Goal: Task Accomplishment & Management: Use online tool/utility

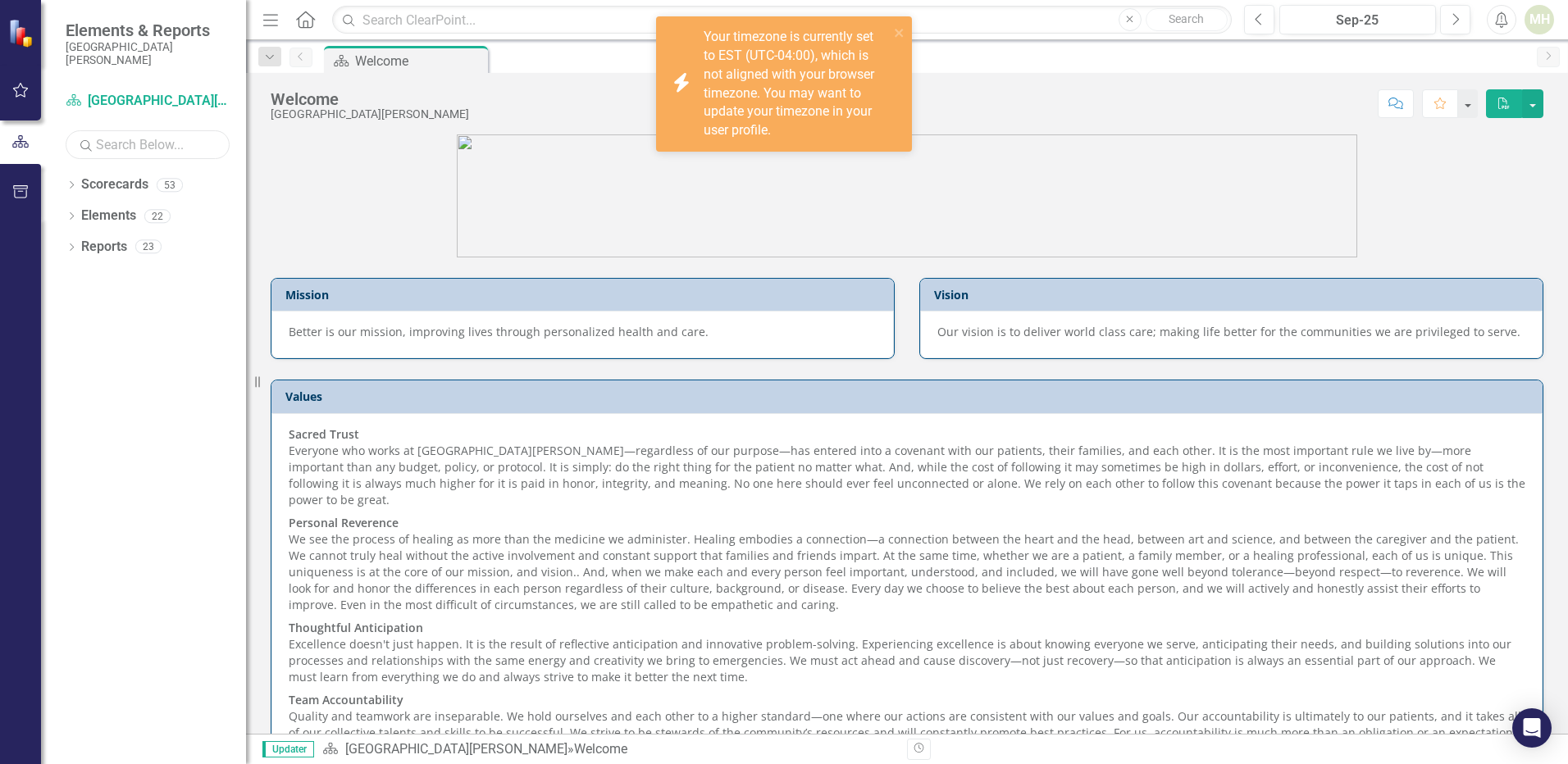
click at [117, 140] on input "text" at bounding box center [147, 145] width 164 height 29
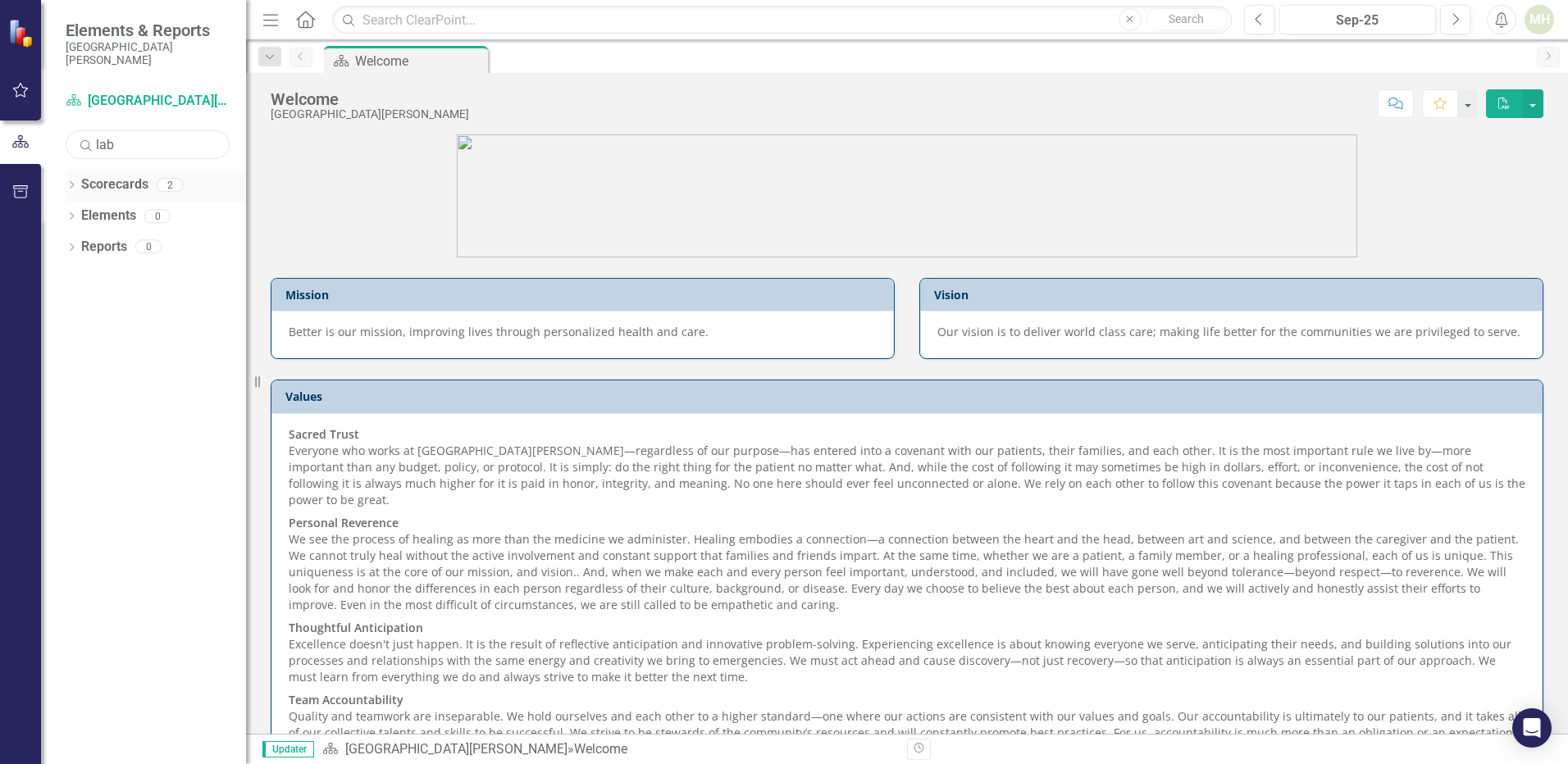
type input "lab"
click at [72, 187] on icon "Dropdown" at bounding box center [71, 187] width 11 height 9
click at [110, 217] on link "Laboratory" at bounding box center [168, 216] width 156 height 19
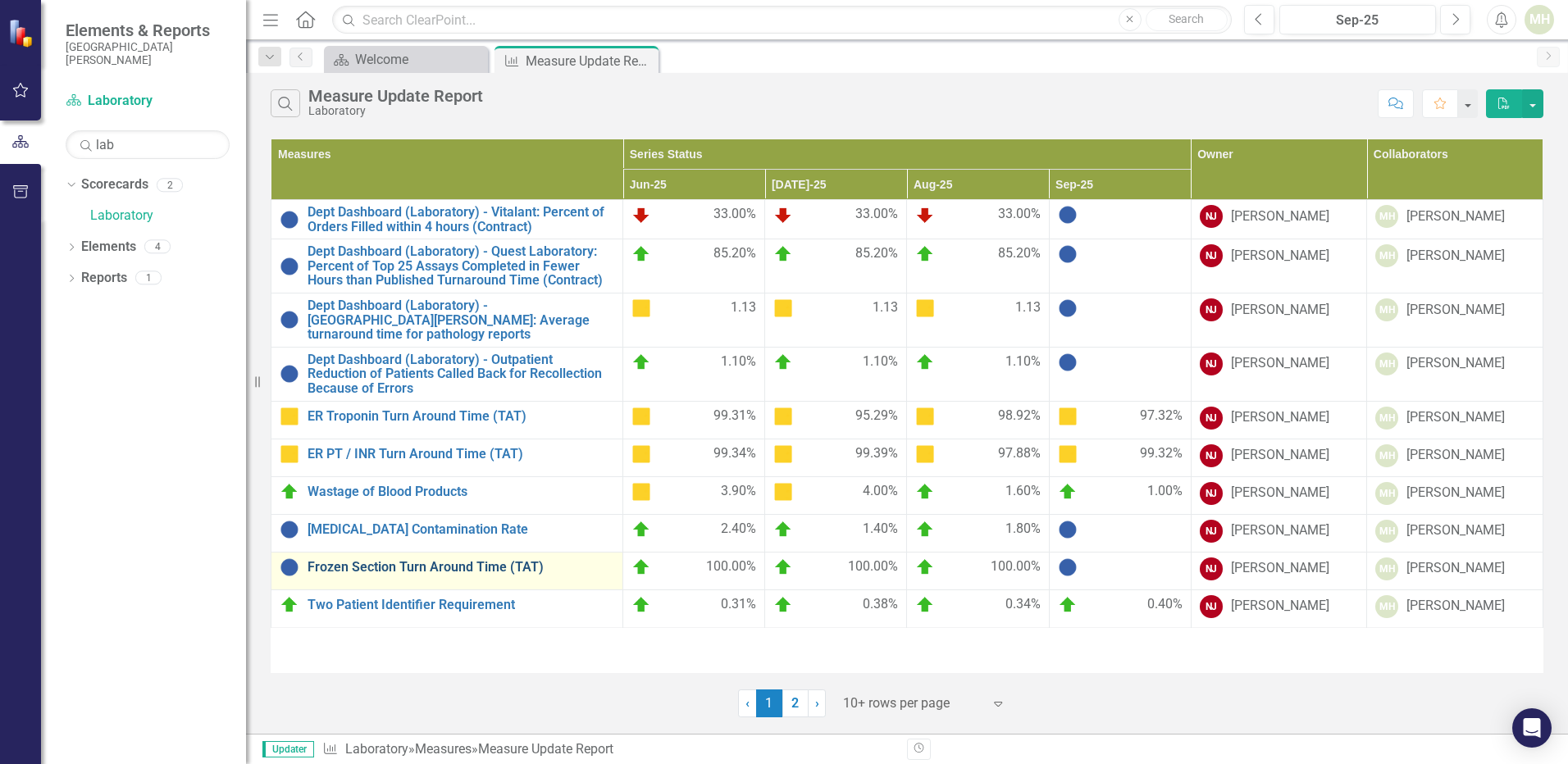
click at [410, 559] on link "Frozen Section Turn Around Time (TAT)" at bounding box center [461, 567] width 306 height 15
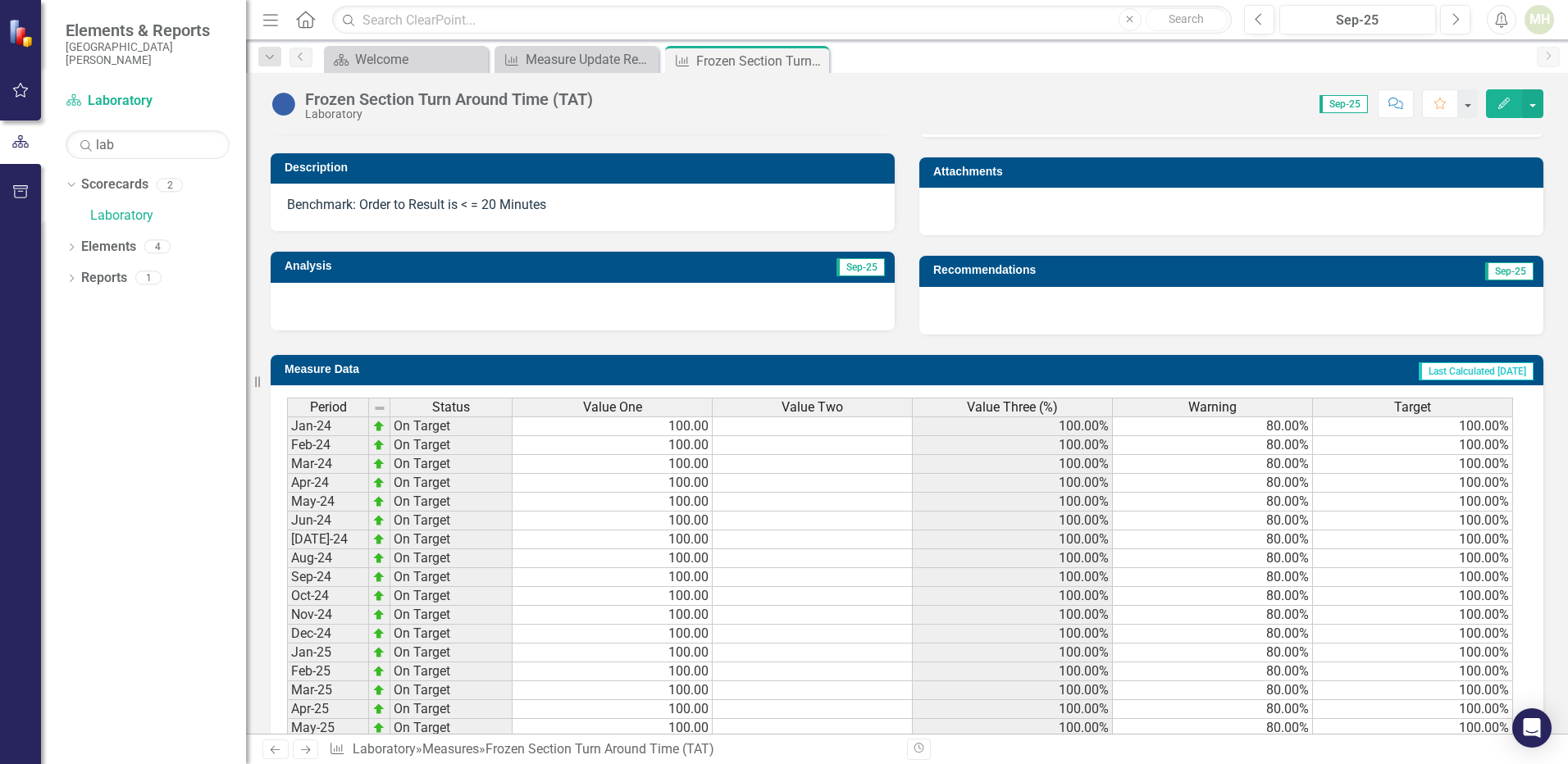
scroll to position [587, 0]
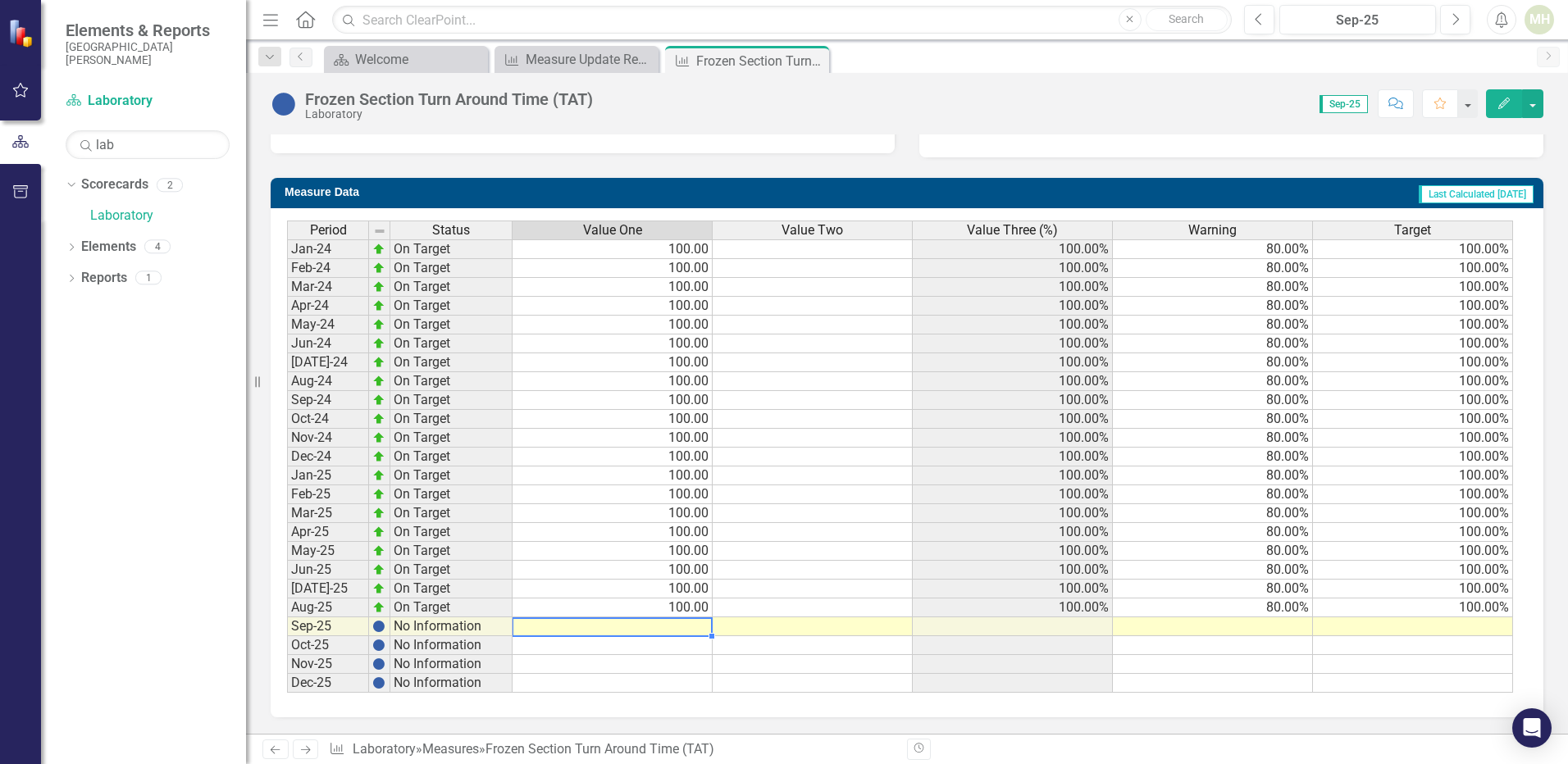
click at [667, 625] on td at bounding box center [612, 627] width 200 height 19
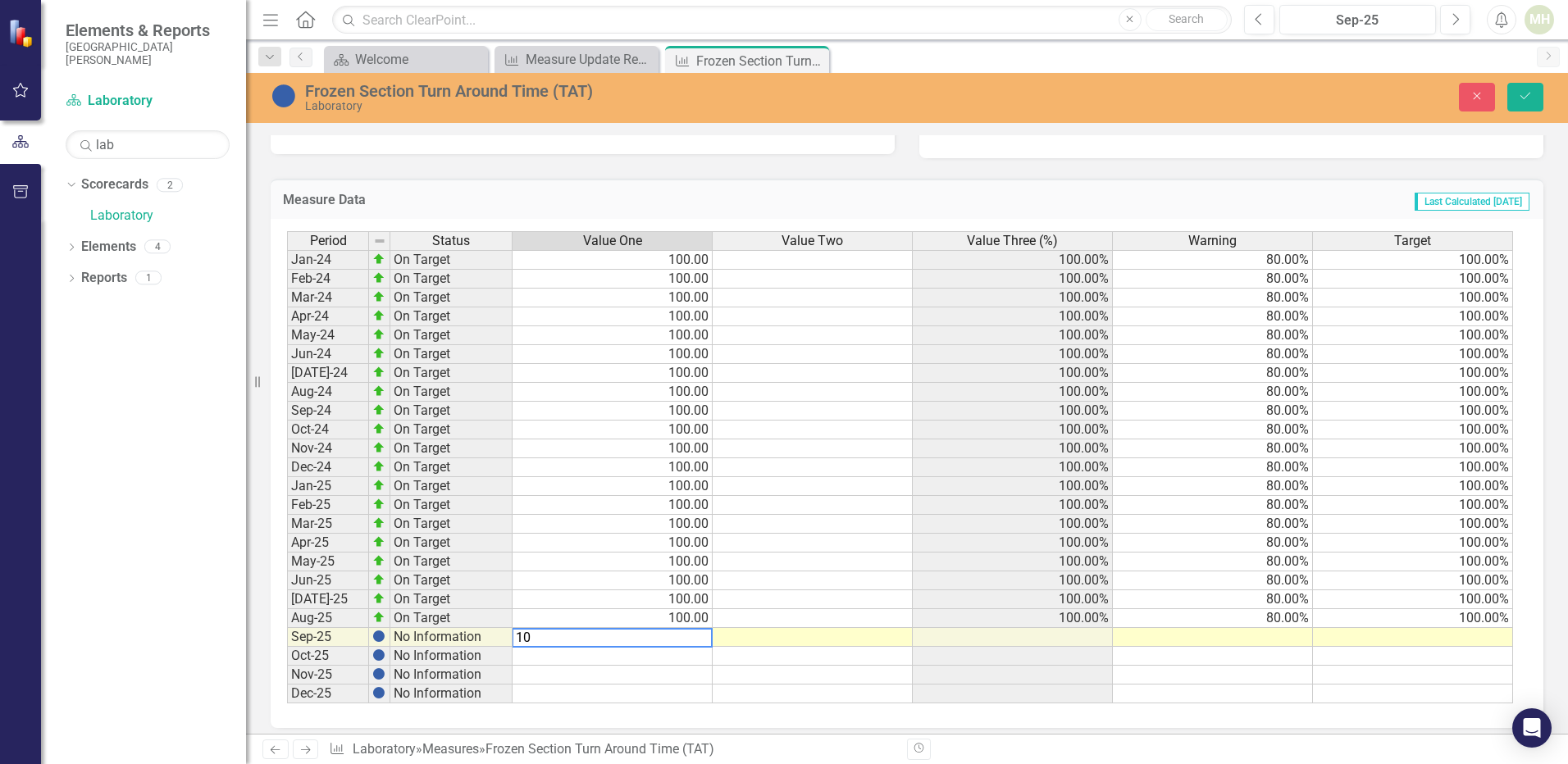
type textarea "100"
click at [1276, 635] on td at bounding box center [1213, 637] width 200 height 19
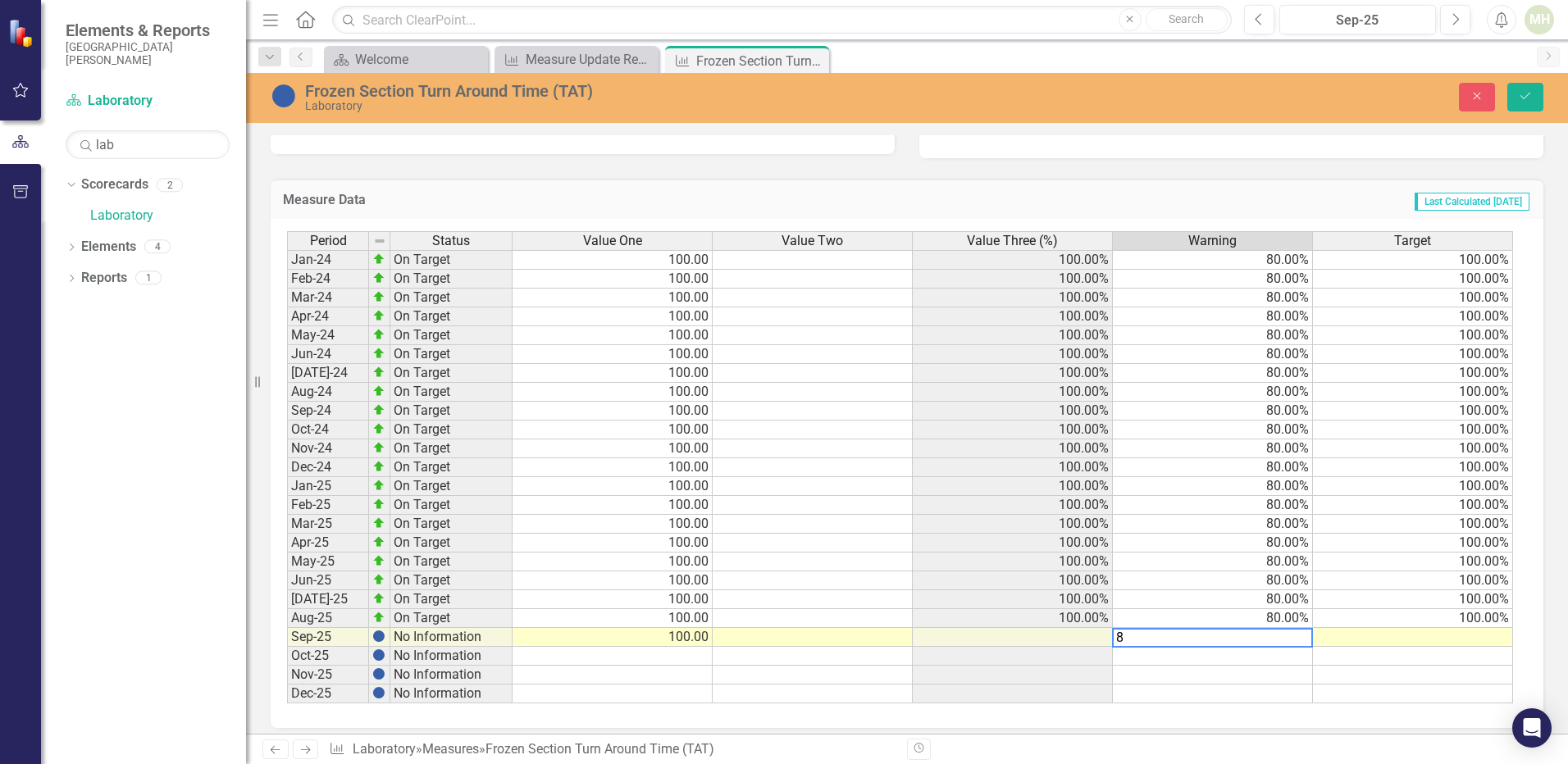
type textarea "80"
click at [1360, 636] on td at bounding box center [1413, 637] width 200 height 19
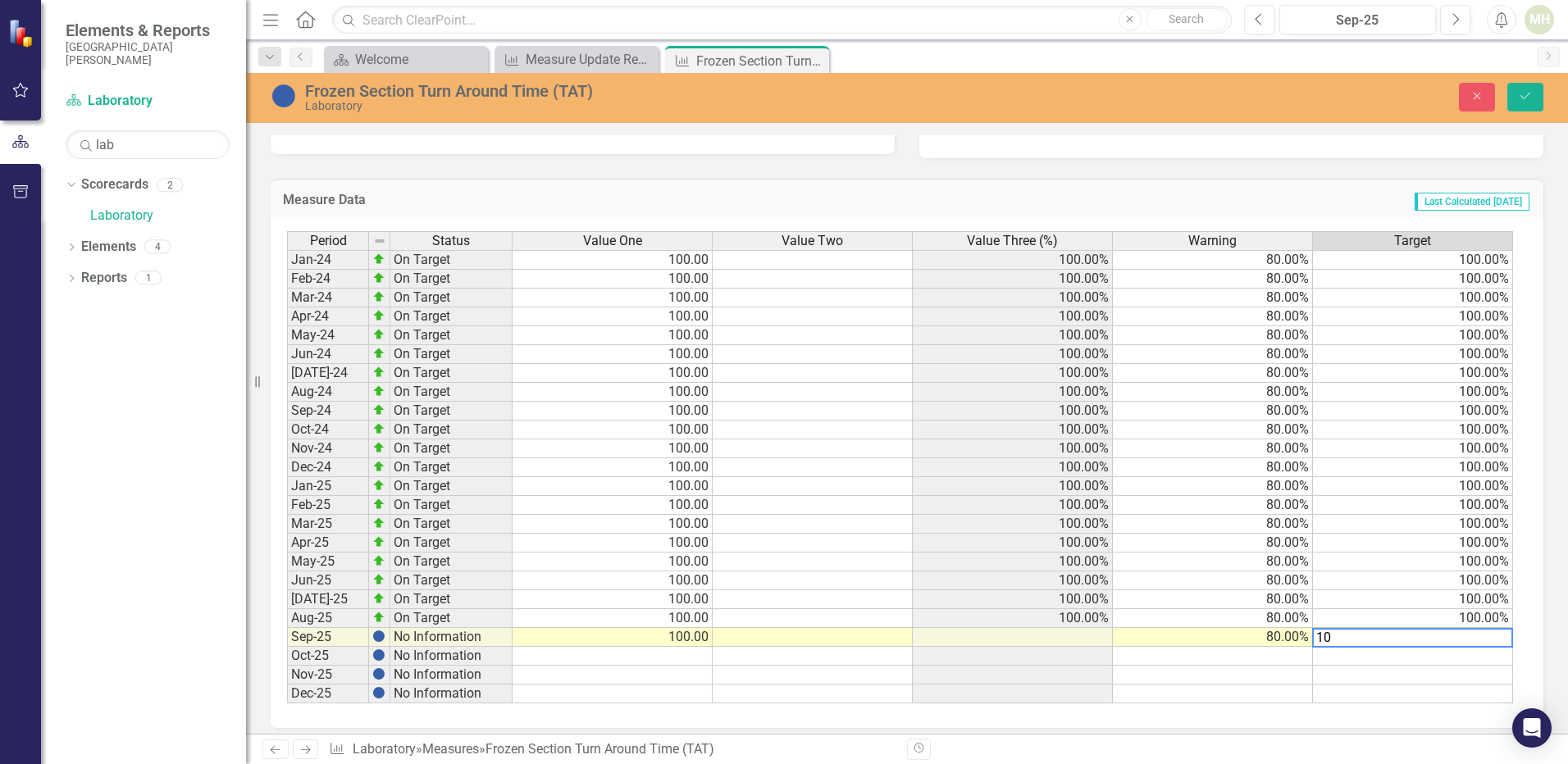
type textarea "100"
click at [1530, 94] on icon "Save" at bounding box center [1525, 96] width 15 height 11
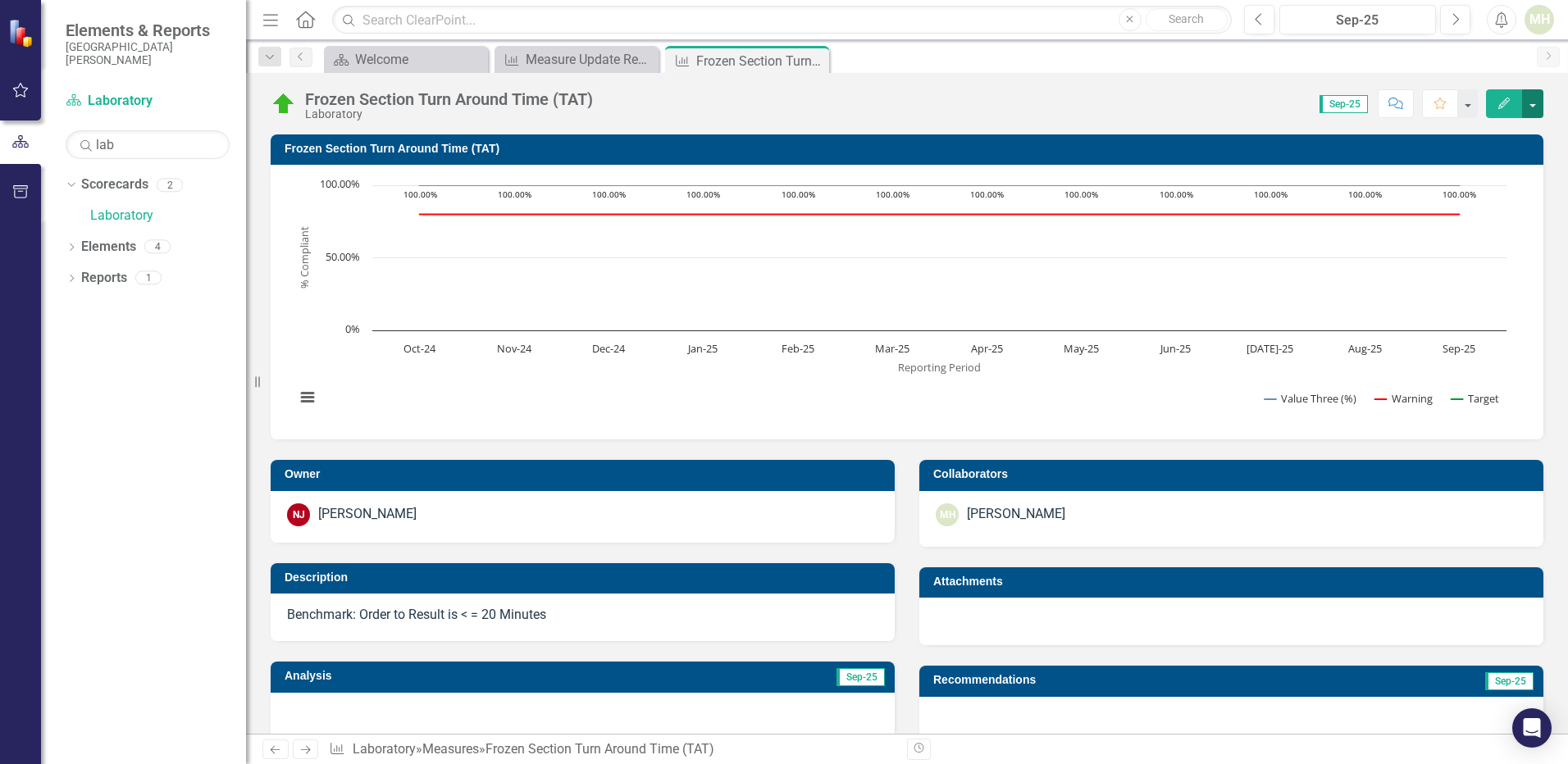
click at [1529, 104] on button "button" at bounding box center [1532, 104] width 21 height 29
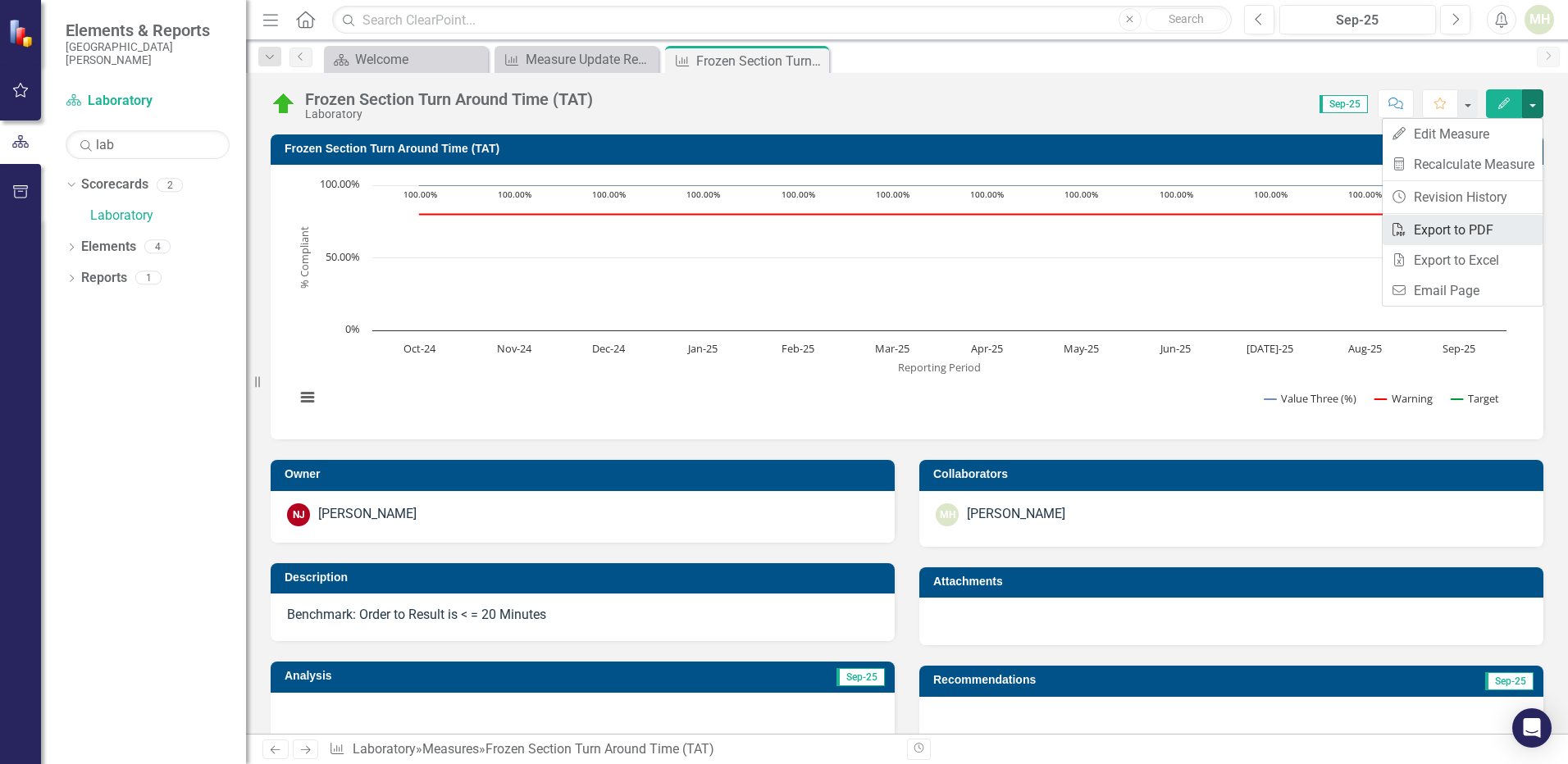
click at [1433, 233] on link "PDF Export to PDF" at bounding box center [1461, 230] width 160 height 30
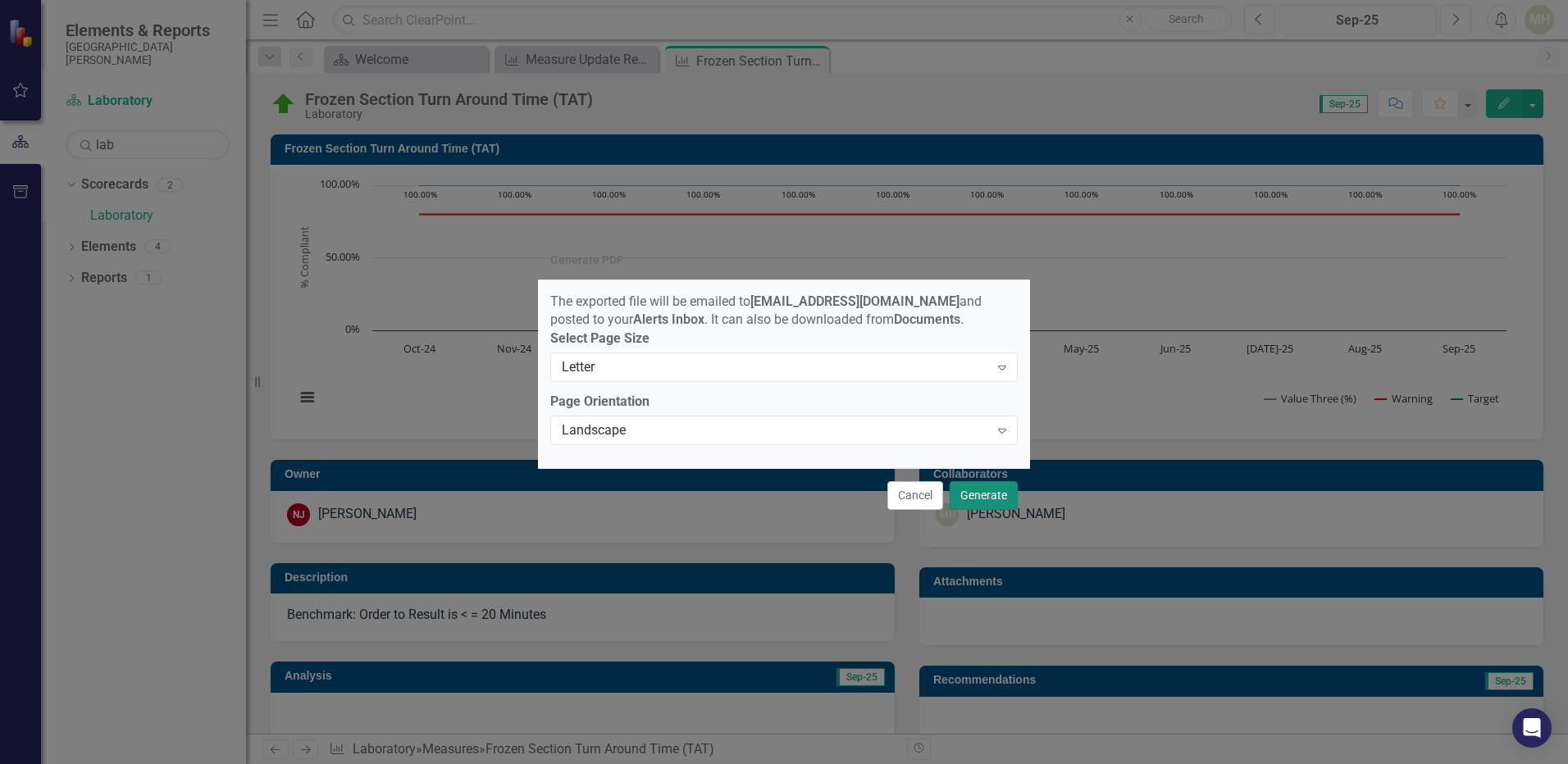
click at [988, 502] on button "Generate" at bounding box center [983, 495] width 68 height 29
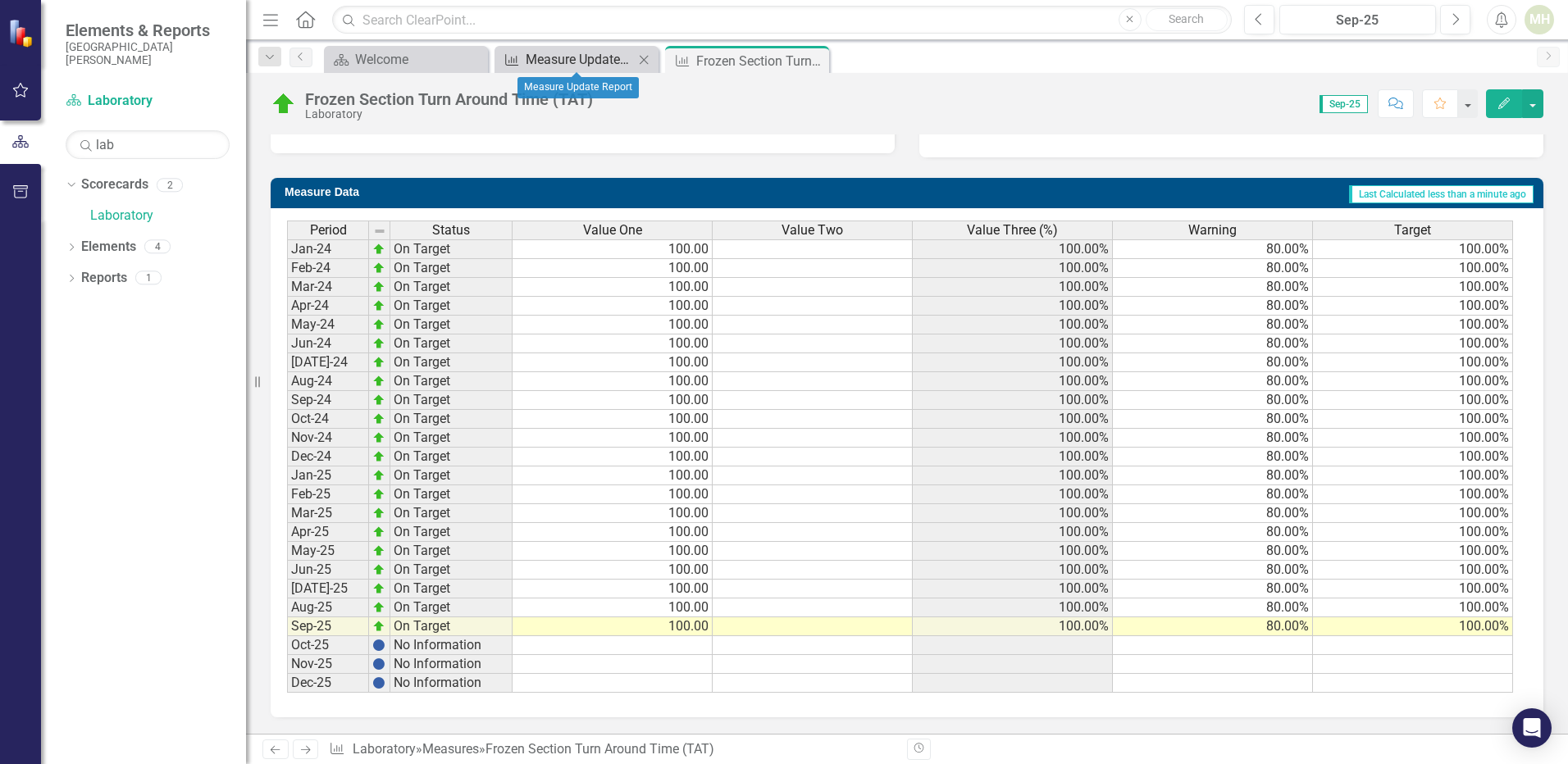
click at [527, 61] on div "Measure Update Report" at bounding box center [579, 60] width 108 height 21
